Goal: Information Seeking & Learning: Compare options

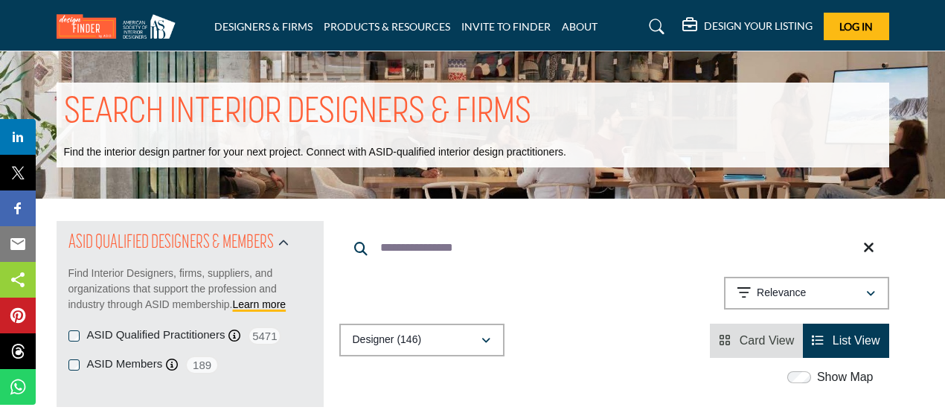
scroll to position [4173, 0]
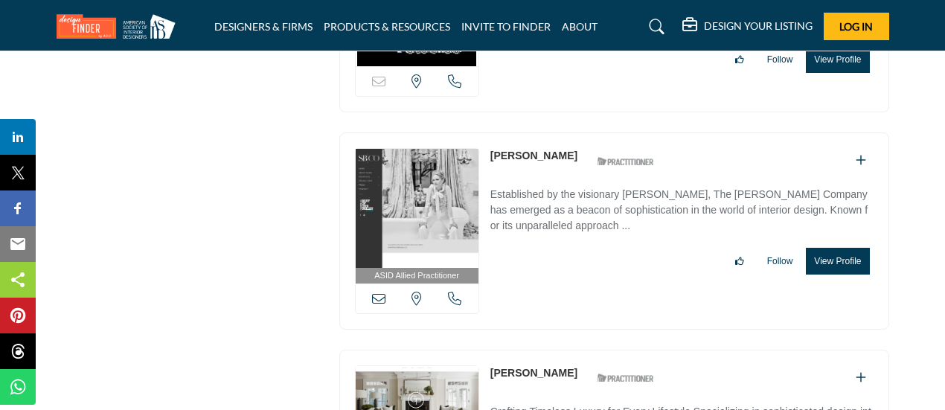
click at [531, 150] on link "[PERSON_NAME]" at bounding box center [533, 156] width 87 height 12
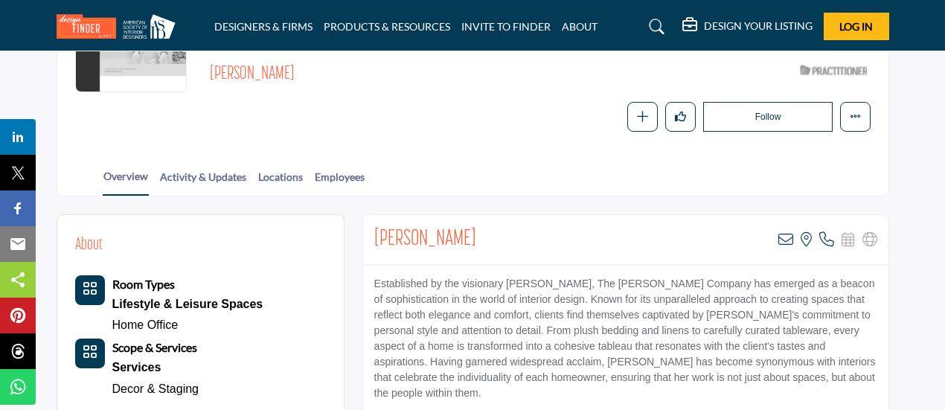
scroll to position [244, 0]
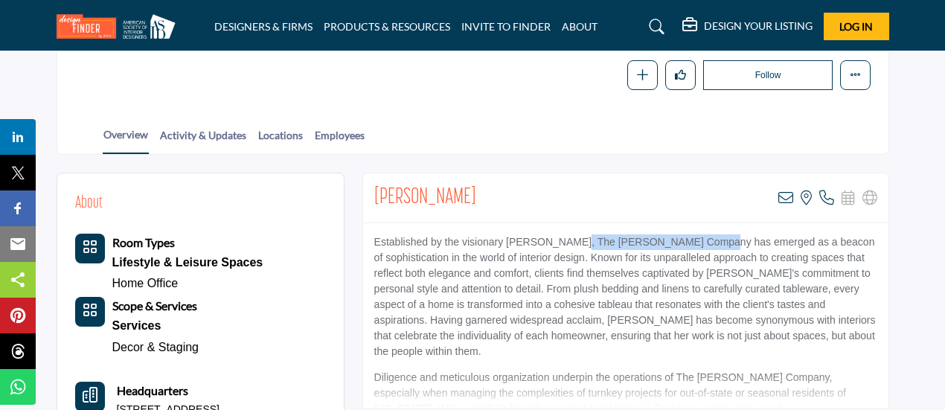
drag, startPoint x: 564, startPoint y: 239, endPoint x: 701, endPoint y: 246, distance: 137.1
click at [701, 246] on p "Established by the visionary Susie Biers, The Suzanne Biers Company has emerged…" at bounding box center [625, 296] width 503 height 125
copy p "The Suzanne Biers Company"
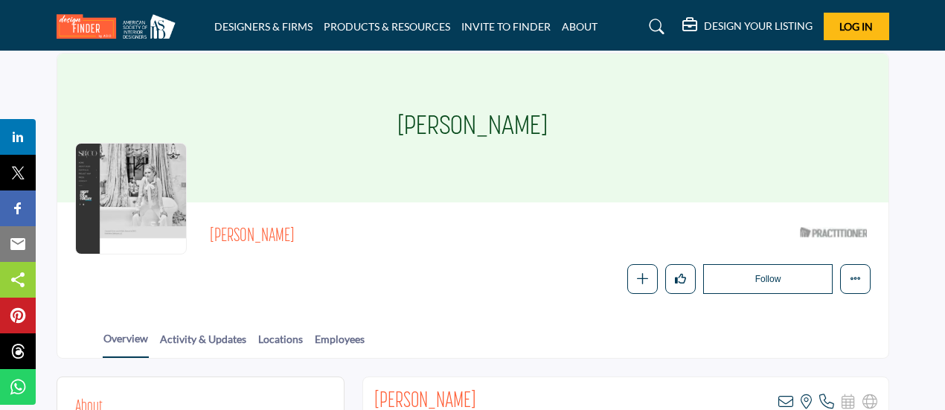
scroll to position [0, 0]
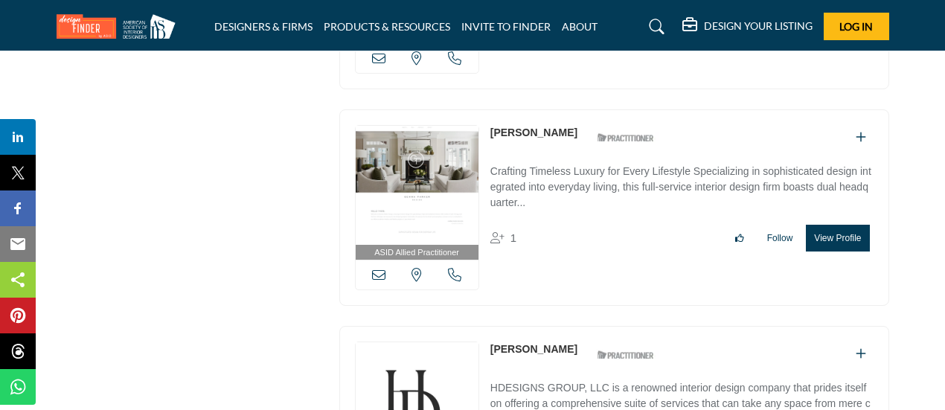
scroll to position [4421, 0]
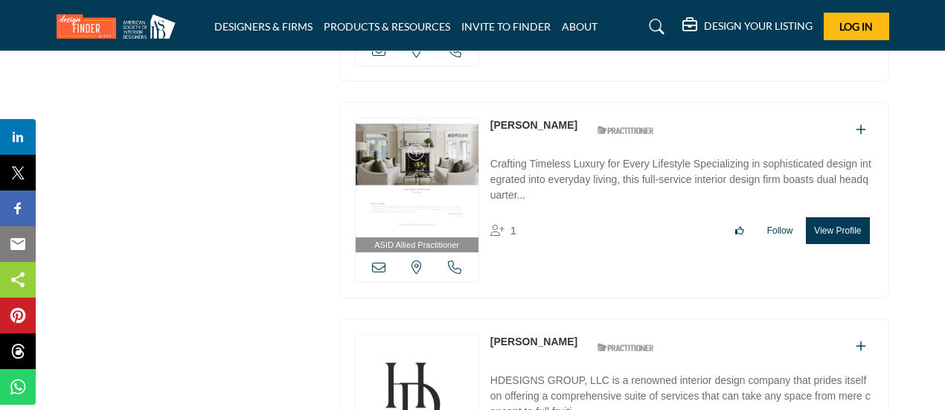
click at [553, 119] on link "Gemma Parker-McKeon" at bounding box center [533, 125] width 87 height 12
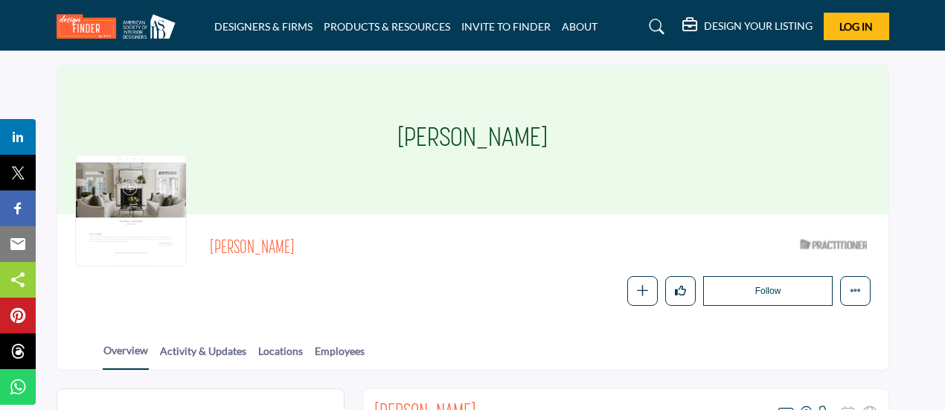
scroll to position [245, 0]
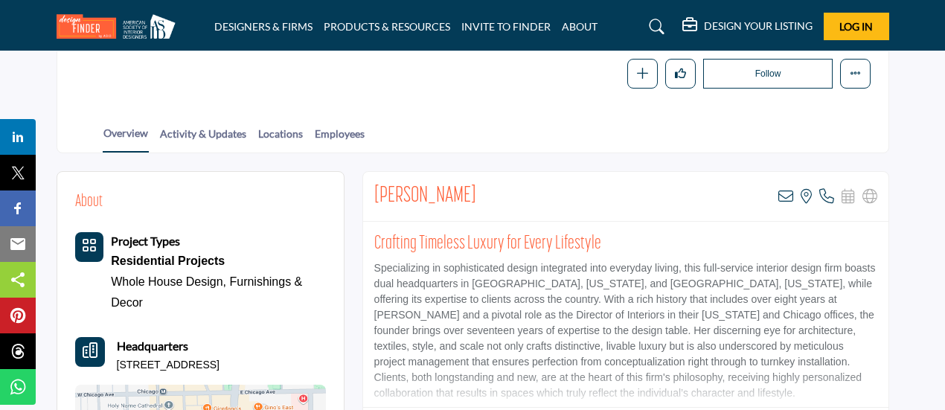
drag, startPoint x: 376, startPoint y: 190, endPoint x: 541, endPoint y: 195, distance: 165.9
click at [541, 195] on div "Gemma Parker-McKeon View email address of this listing View the location of thi…" at bounding box center [625, 197] width 525 height 50
copy h2 "[PERSON_NAME]"
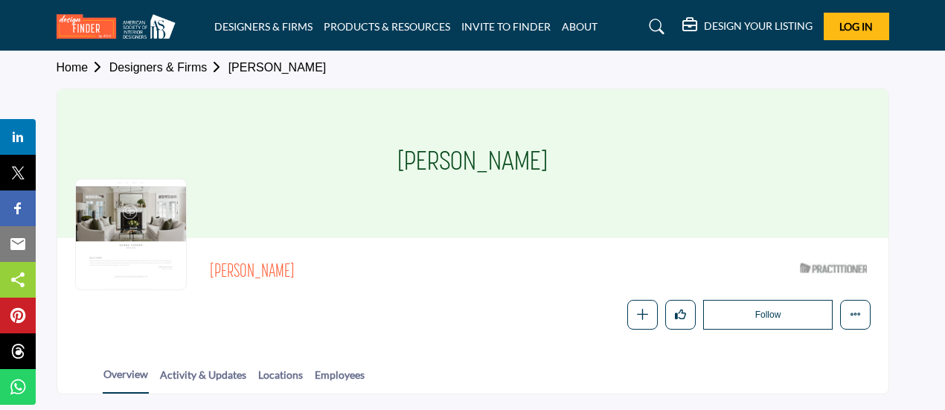
scroll to position [0, 0]
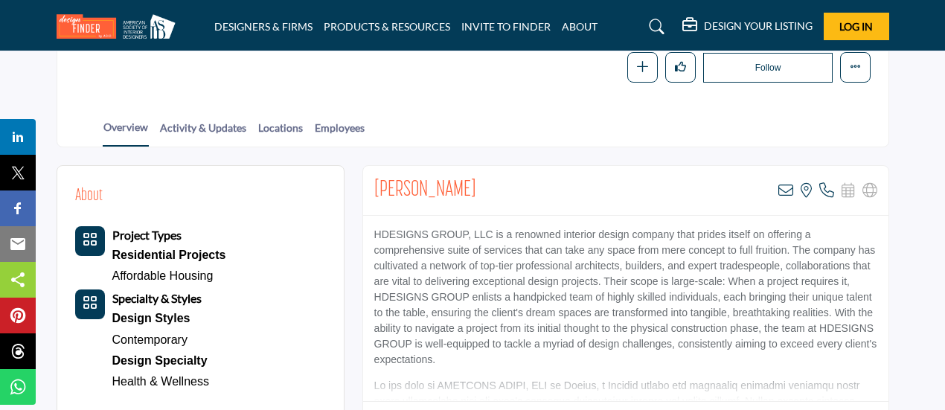
scroll to position [250, 0]
drag, startPoint x: 373, startPoint y: 233, endPoint x: 494, endPoint y: 234, distance: 120.5
click at [494, 234] on p "HDESIGNS GROUP, LLC is a renowned interior design company that prides itself on…" at bounding box center [625, 297] width 503 height 141
copy p "HDESIGNS GROUP, LLC"
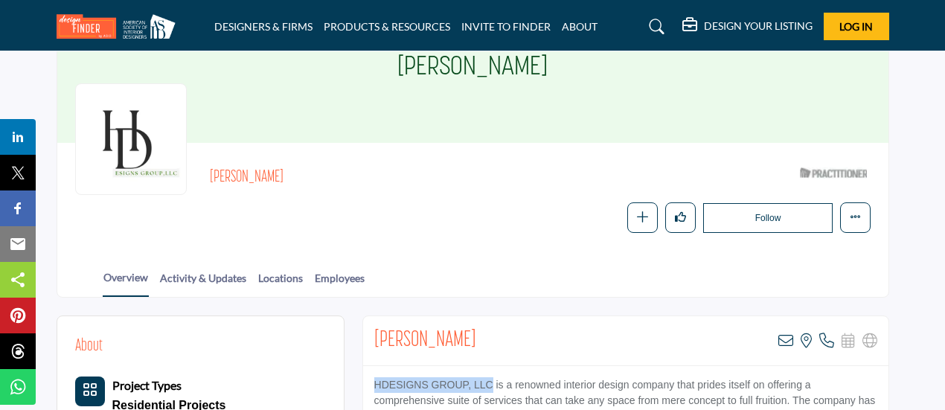
scroll to position [0, 0]
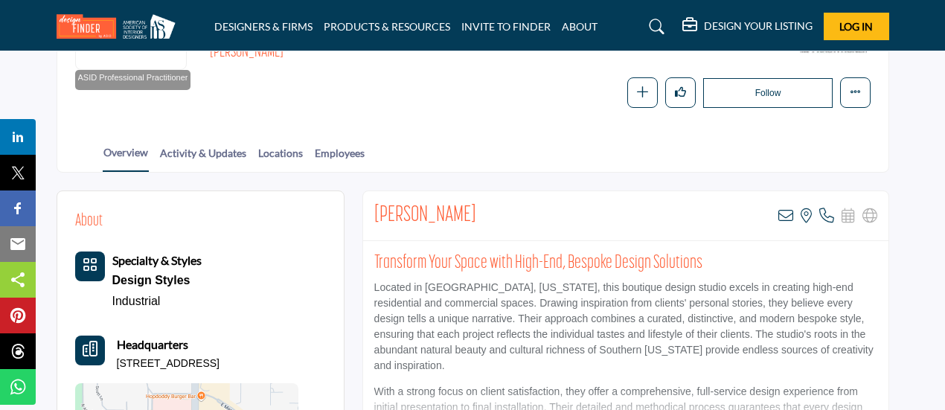
scroll to position [245, 0]
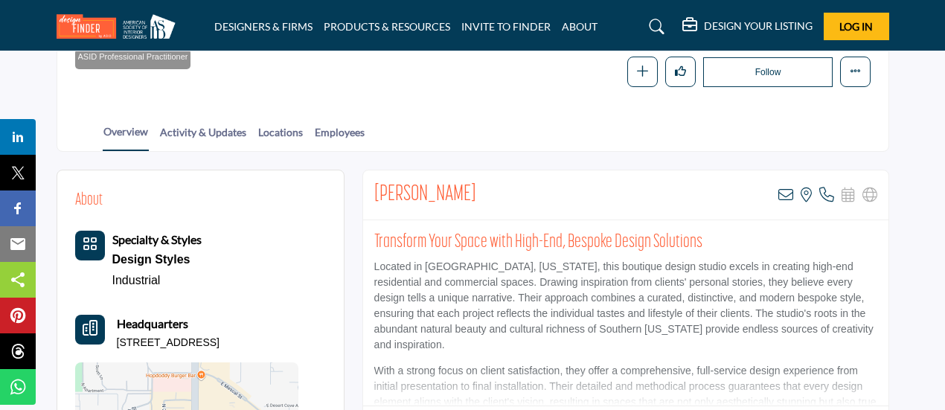
drag, startPoint x: 485, startPoint y: 188, endPoint x: 367, endPoint y: 184, distance: 117.6
click at [367, 184] on div "Jenna McMillen View email address of this listing View the location of this lis…" at bounding box center [625, 195] width 525 height 50
copy h2 "Jenna McMillen"
